Goal: Communication & Community: Answer question/provide support

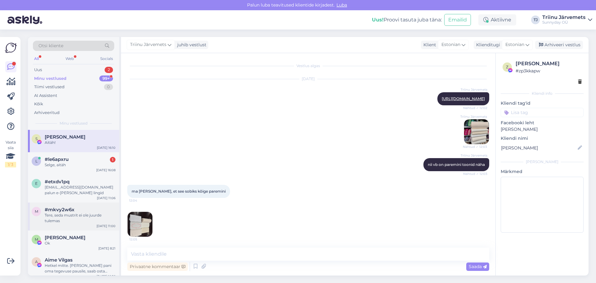
scroll to position [2695, 0]
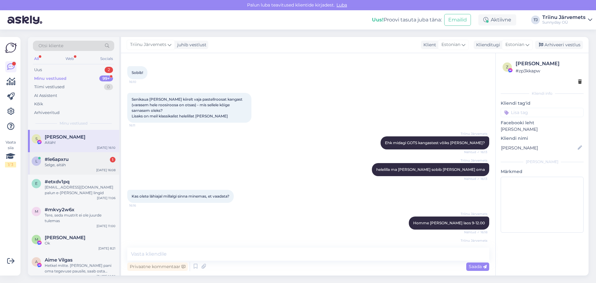
click at [66, 162] on div "Selge, aitäh" at bounding box center [80, 165] width 71 height 6
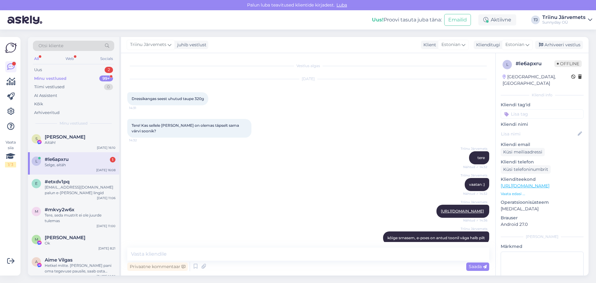
scroll to position [413, 0]
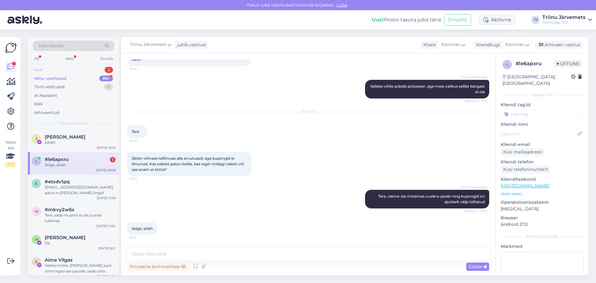
click at [63, 70] on div "Uus 2" at bounding box center [73, 69] width 81 height 9
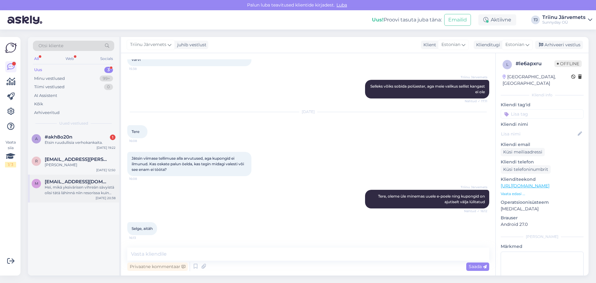
click at [71, 190] on div "Hei, mikä yksivärisen vihreän sävyistä olisi tätä lähinnä niin resorissa kuin j…" at bounding box center [80, 189] width 71 height 11
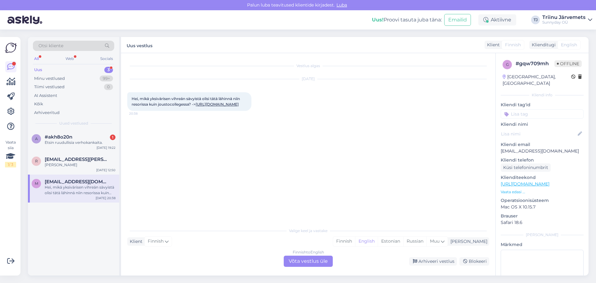
click at [196, 106] on link "[URL][DOMAIN_NAME]" at bounding box center [217, 104] width 43 height 5
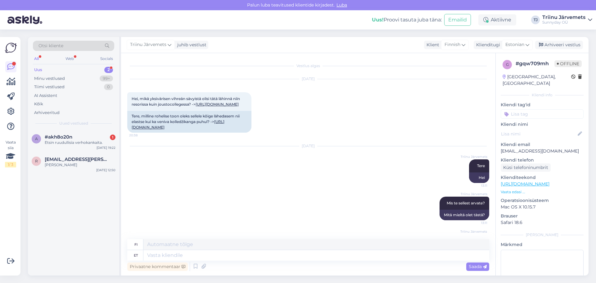
scroll to position [88, 0]
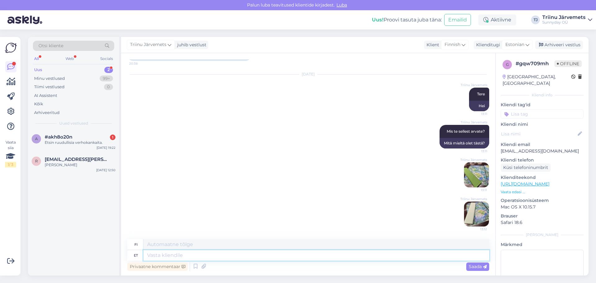
click at [182, 256] on textarea at bounding box center [316, 255] width 346 height 11
paste textarea "[URL][DOMAIN_NAME]"
type textarea "esimene [URL][DOMAIN_NAME]"
type textarea "ensimmäinen"
type textarea "esimene [URL][DOMAIN_NAME]"
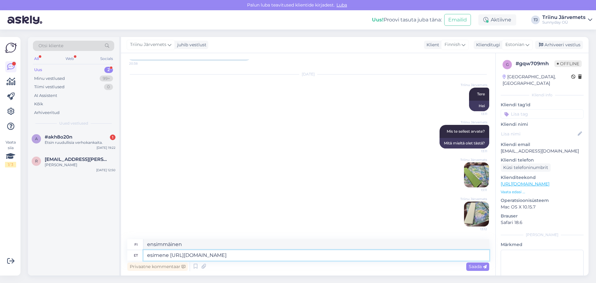
type textarea "ensin [URL][DOMAIN_NAME]"
type textarea "esimene [URL][DOMAIN_NAME]"
click at [479, 269] on div "Saada" at bounding box center [477, 266] width 23 height 8
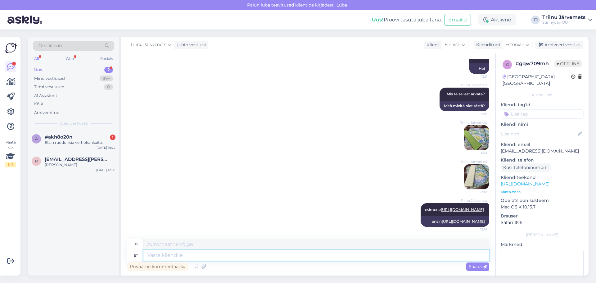
click at [168, 257] on textarea at bounding box center [316, 255] width 346 height 11
type textarea "teine"
type textarea "toinen"
paste textarea "[URL][DOMAIN_NAME]"
type textarea "teine [URL][DOMAIN_NAME]"
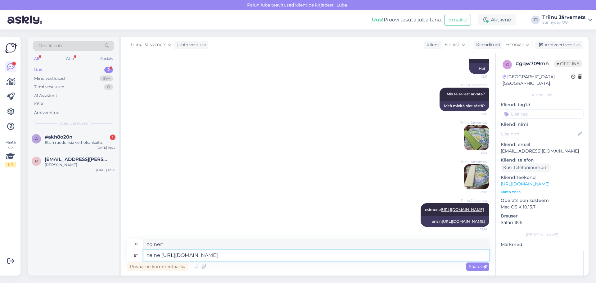
type textarea "muu [URL][DOMAIN_NAME]"
type textarea "teine [URL][DOMAIN_NAME]"
click at [471, 264] on span "Saada" at bounding box center [478, 267] width 18 height 6
